Goal: Information Seeking & Learning: Stay updated

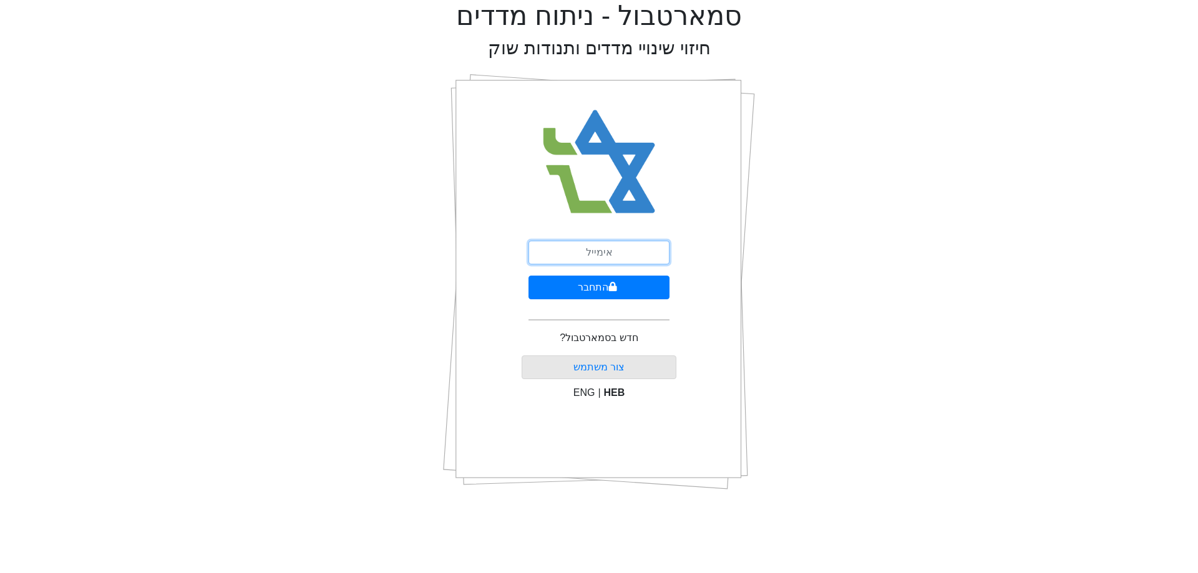
click at [623, 255] on input "email" at bounding box center [599, 253] width 141 height 24
type input "[EMAIL_ADDRESS][DOMAIN_NAME]"
click at [618, 295] on button "התחבר" at bounding box center [599, 288] width 141 height 24
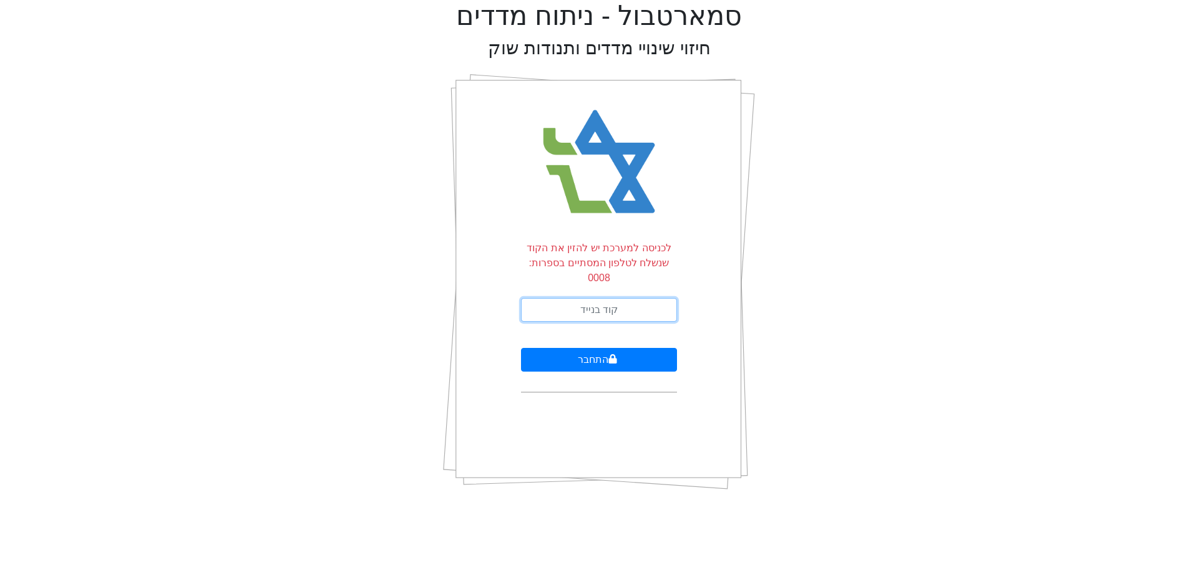
click at [618, 298] on input "text" at bounding box center [599, 310] width 156 height 24
type input "606855"
click at [572, 351] on button "התחבר" at bounding box center [599, 360] width 156 height 24
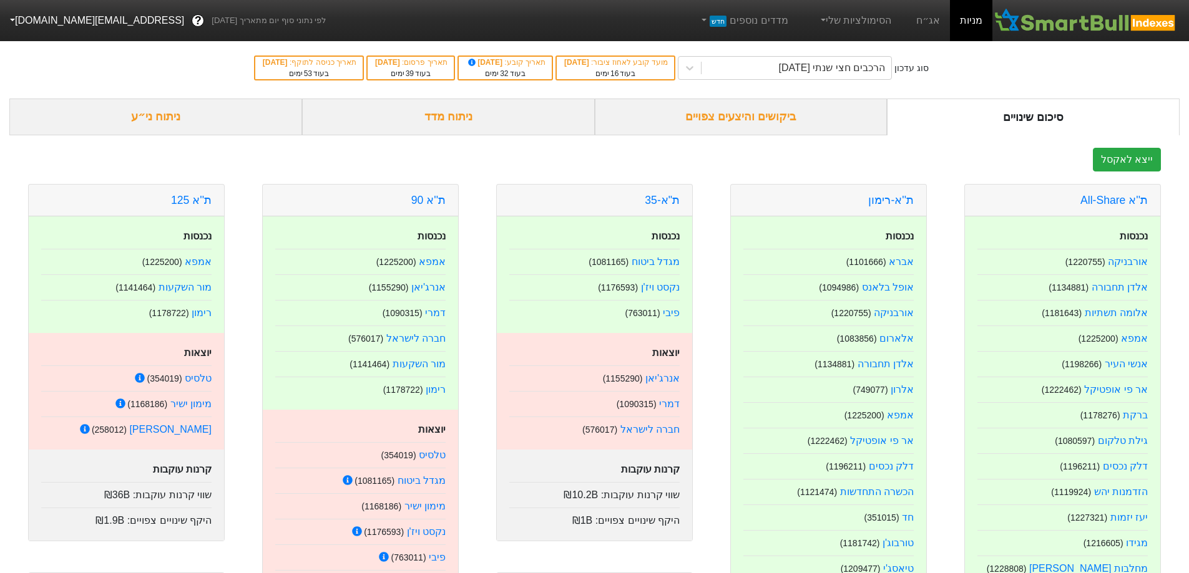
drag, startPoint x: 862, startPoint y: 66, endPoint x: 917, endPoint y: 69, distance: 54.4
click at [917, 69] on div "סוג עדכון" at bounding box center [911, 68] width 34 height 13
click at [936, 19] on link "אג״ח" at bounding box center [928, 20] width 44 height 41
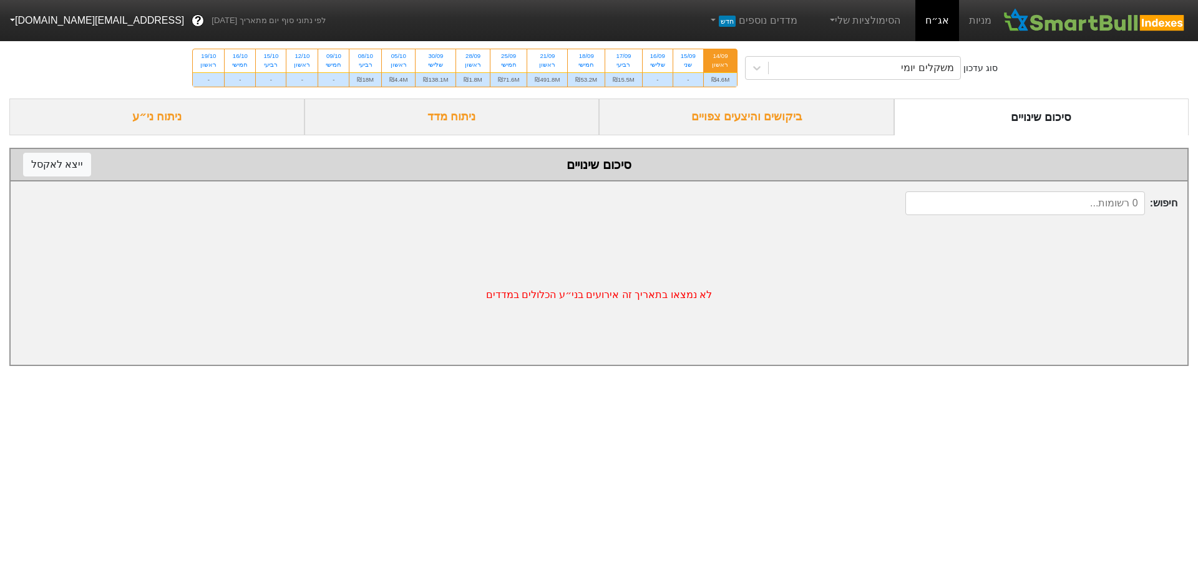
click at [730, 69] on div "14/09 ראשון" at bounding box center [720, 60] width 33 height 22
click at [720, 57] on input "14/09 ראשון ₪4.6M" at bounding box center [716, 53] width 8 height 8
click at [826, 104] on div "ביקושים והיצעים צפויים" at bounding box center [746, 117] width 295 height 37
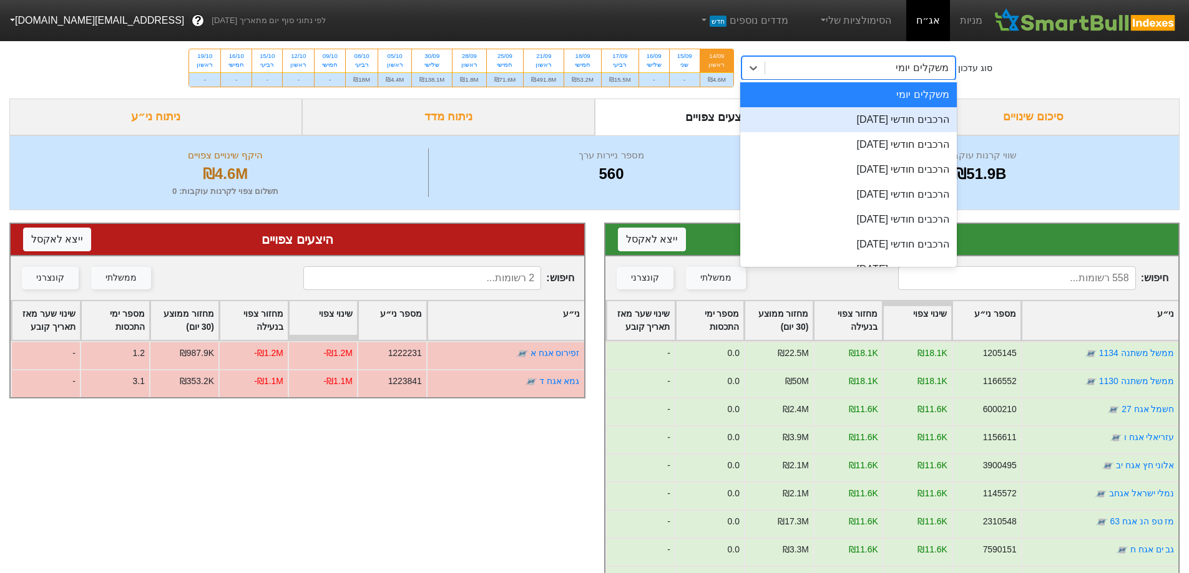
drag, startPoint x: 892, startPoint y: 67, endPoint x: 900, endPoint y: 117, distance: 50.1
click at [900, 117] on div "הרכבים חודשי 29/09/2025" at bounding box center [848, 119] width 217 height 25
